Goal: Transaction & Acquisition: Download file/media

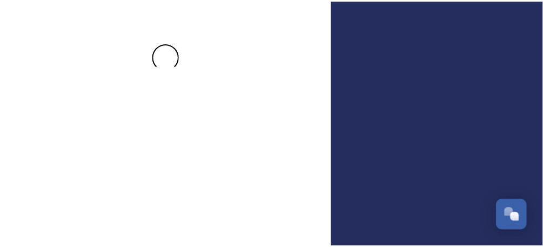
scroll to position [93, 0]
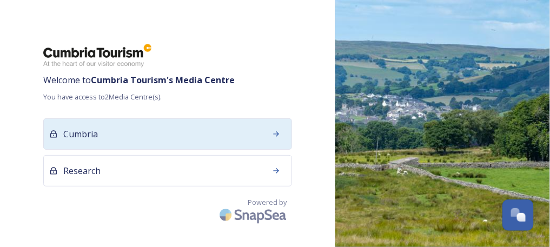
click at [200, 127] on div "Cumbria" at bounding box center [167, 133] width 249 height 31
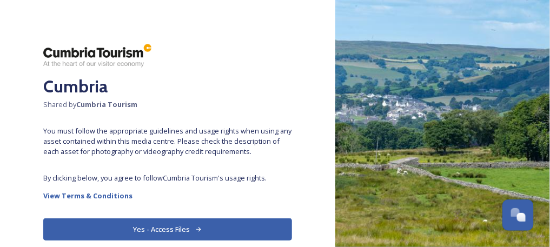
click at [222, 221] on button "Yes - Access Files" at bounding box center [167, 229] width 249 height 22
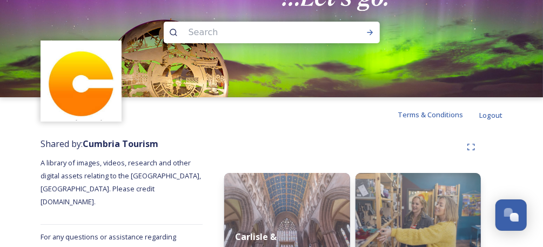
click at [262, 23] on input at bounding box center [257, 33] width 148 height 24
type input "ullswater"
click at [374, 30] on icon at bounding box center [370, 32] width 9 height 9
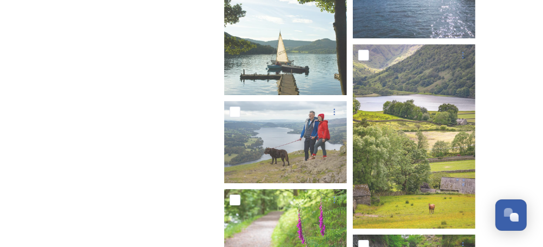
scroll to position [4682, 0]
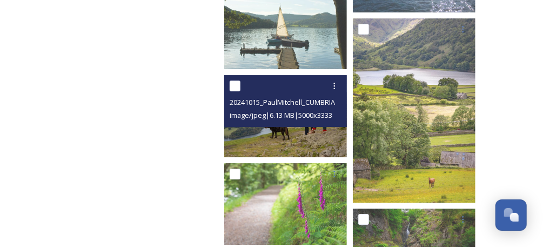
click at [256, 133] on img at bounding box center [285, 116] width 123 height 82
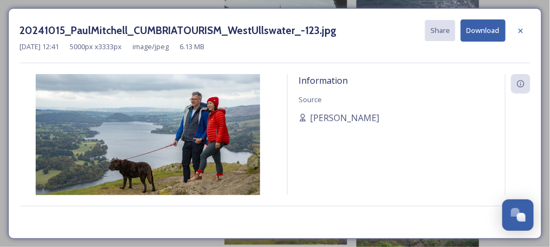
click at [483, 36] on button "Download" at bounding box center [483, 30] width 45 height 22
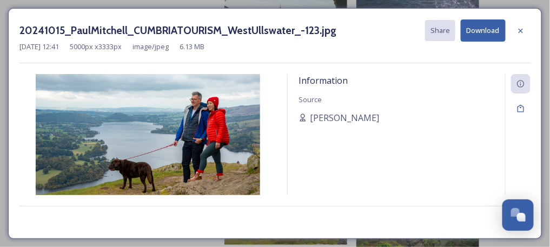
click at [482, 37] on button "Download" at bounding box center [483, 30] width 45 height 22
click at [519, 28] on icon at bounding box center [520, 30] width 9 height 9
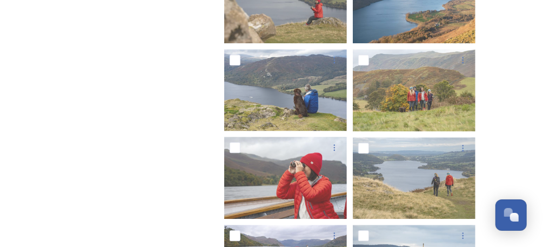
scroll to position [1143, 0]
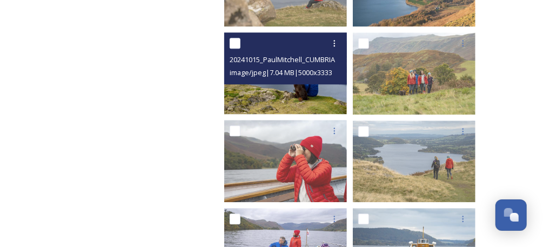
click at [326, 89] on img at bounding box center [285, 73] width 123 height 82
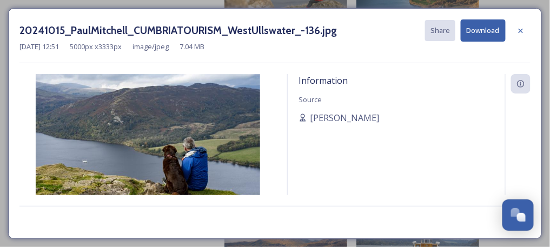
click at [516, 26] on div at bounding box center [520, 30] width 19 height 19
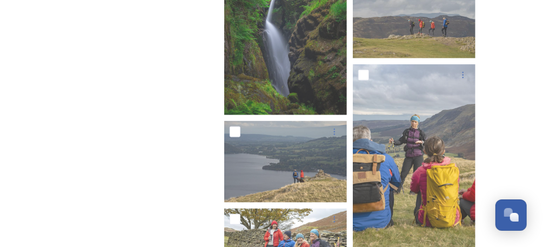
scroll to position [5348, 0]
